Goal: Task Accomplishment & Management: Manage account settings

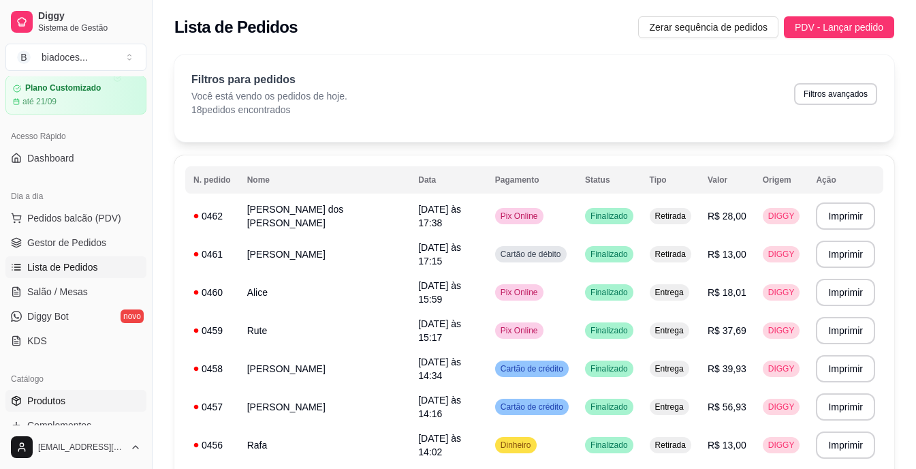
click at [67, 398] on link "Produtos" at bounding box center [75, 401] width 141 height 22
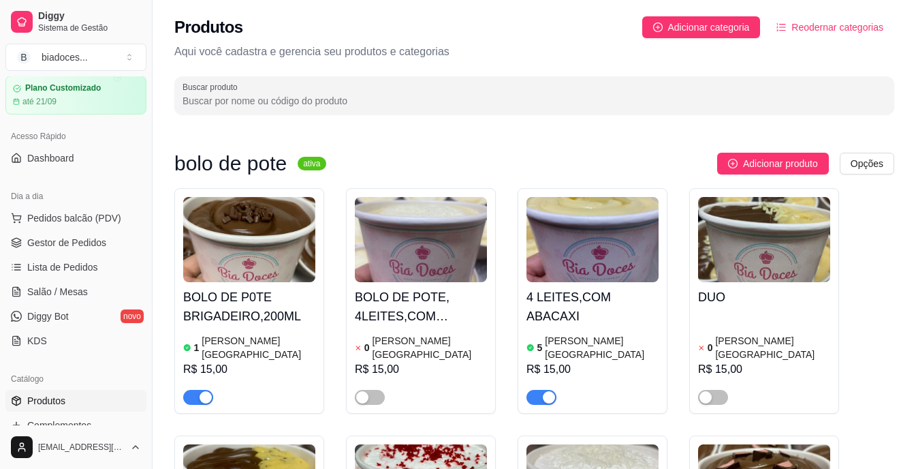
click at [534, 390] on span "button" at bounding box center [542, 397] width 30 height 15
click at [191, 390] on span "button" at bounding box center [198, 397] width 30 height 15
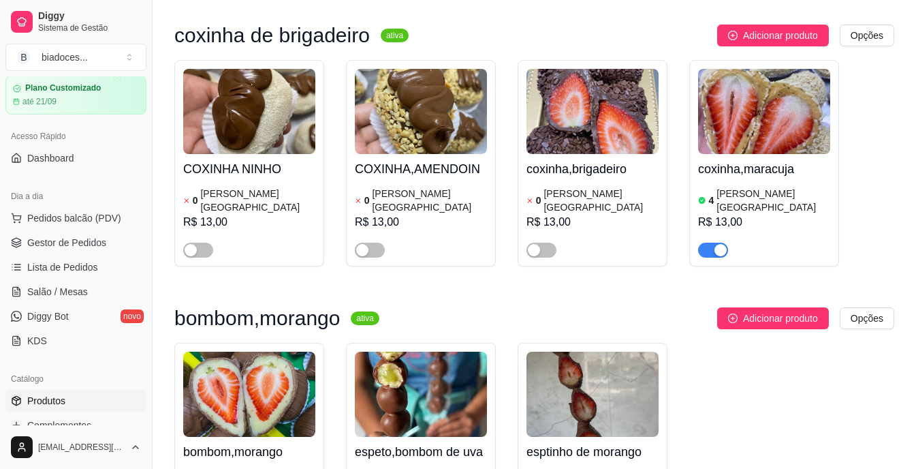
scroll to position [1254, 0]
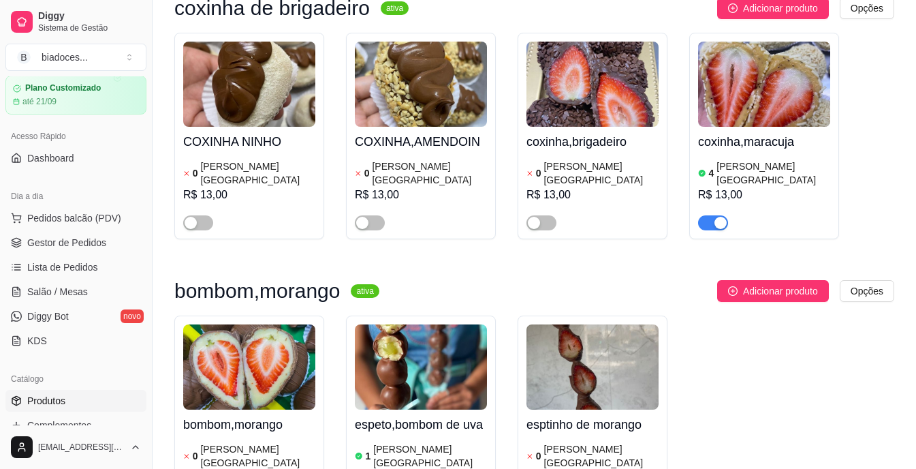
click at [710, 215] on span "button" at bounding box center [713, 222] width 30 height 15
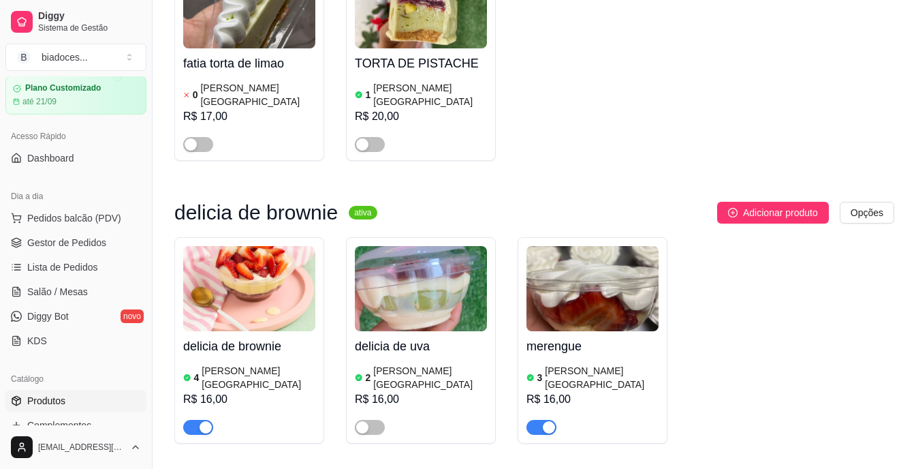
scroll to position [2207, 0]
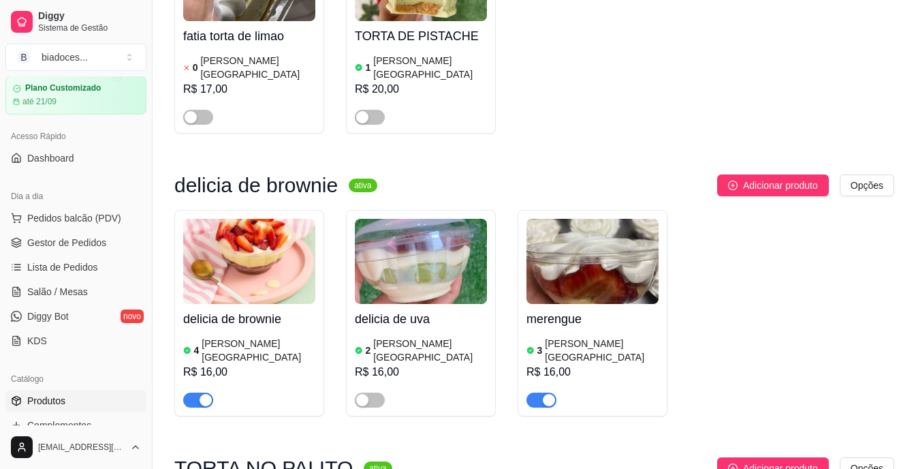
click at [536, 392] on span "button" at bounding box center [542, 399] width 30 height 15
click at [189, 392] on span "button" at bounding box center [198, 399] width 30 height 15
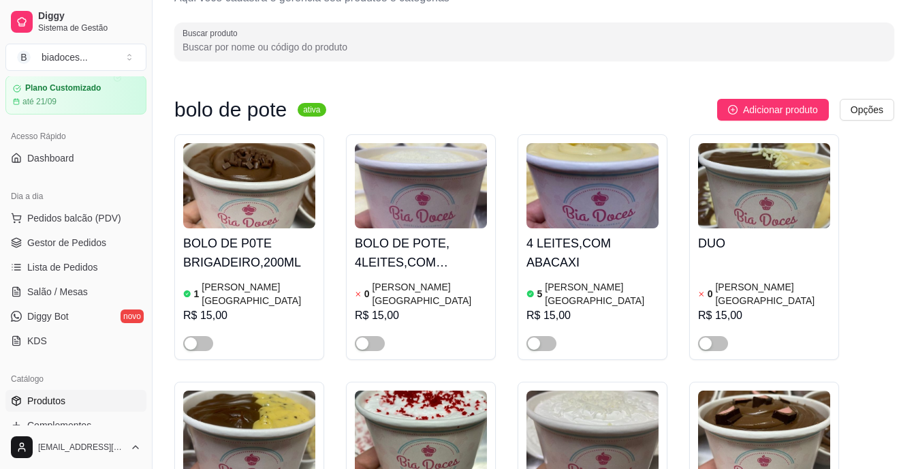
scroll to position [0, 0]
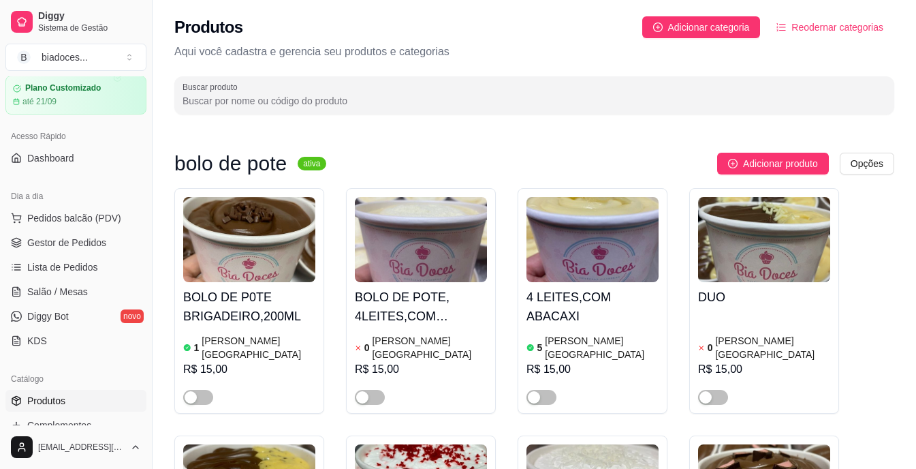
drag, startPoint x: 139, startPoint y: 91, endPoint x: 177, endPoint y: 58, distance: 50.7
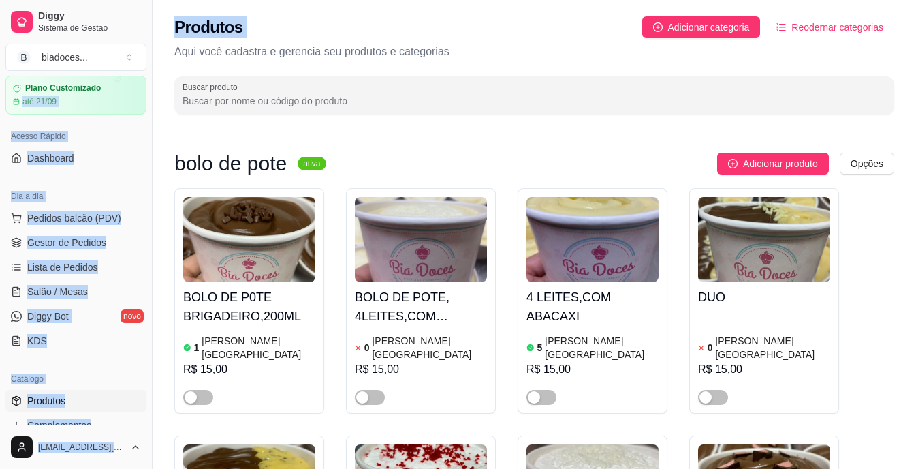
drag, startPoint x: 177, startPoint y: 58, endPoint x: 149, endPoint y: 154, distance: 100.0
click at [149, 154] on button "Toggle Sidebar" at bounding box center [151, 234] width 11 height 469
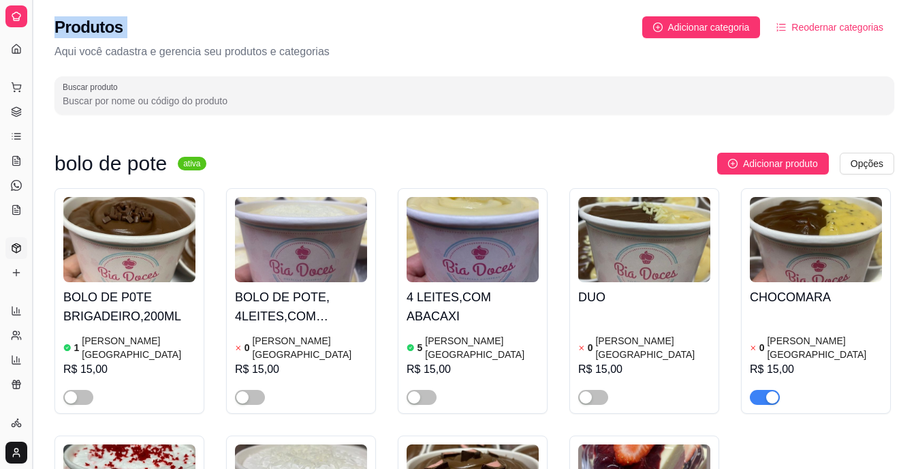
click at [33, 126] on button "Toggle Sidebar" at bounding box center [32, 234] width 11 height 469
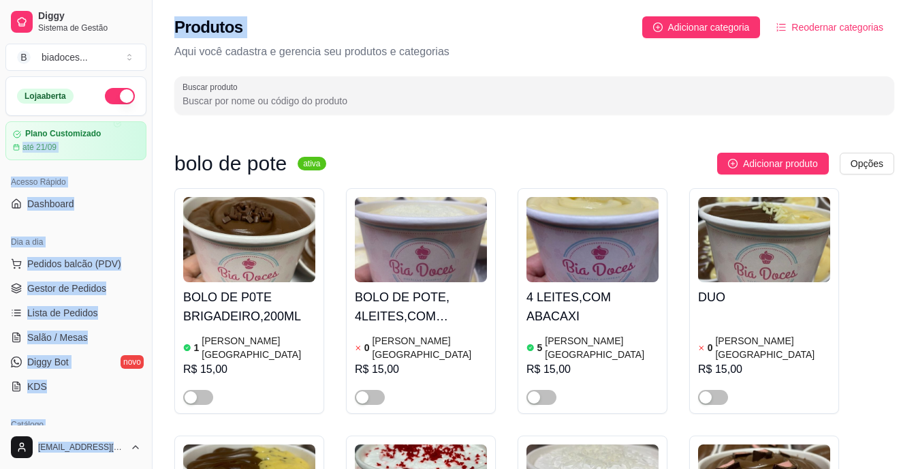
click at [105, 93] on button "button" at bounding box center [120, 96] width 30 height 16
